Goal: Find specific page/section: Find specific page/section

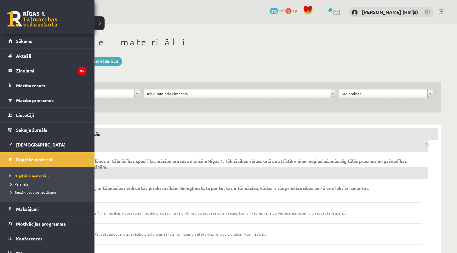
click at [22, 161] on span "Digitālie materiāli" at bounding box center [34, 160] width 37 height 6
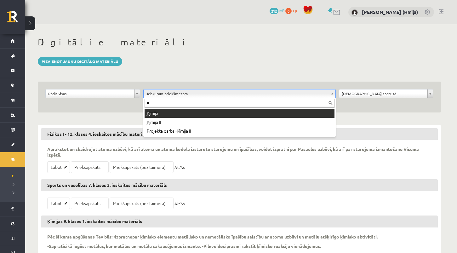
type input "**"
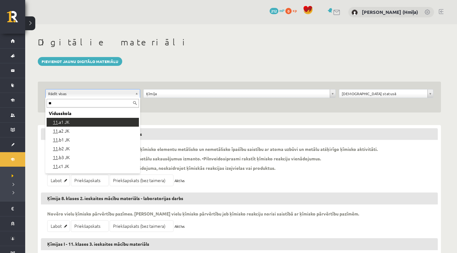
type input "**"
